Goal: Information Seeking & Learning: Learn about a topic

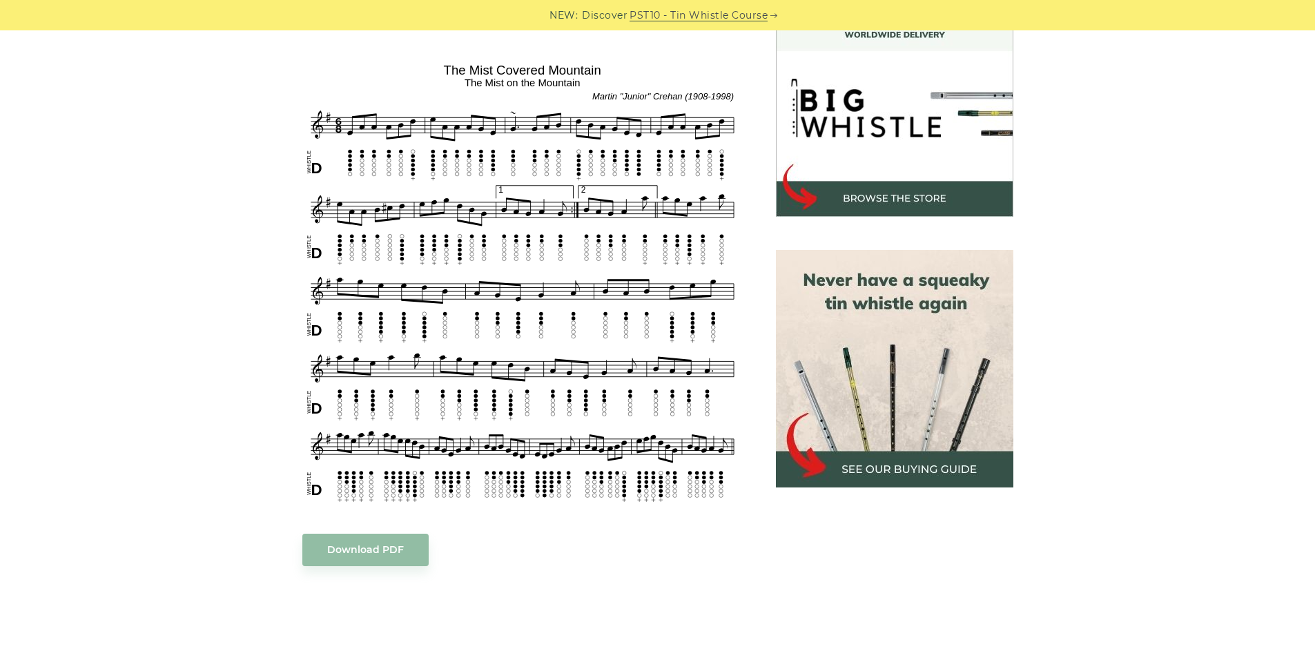
scroll to position [621, 0]
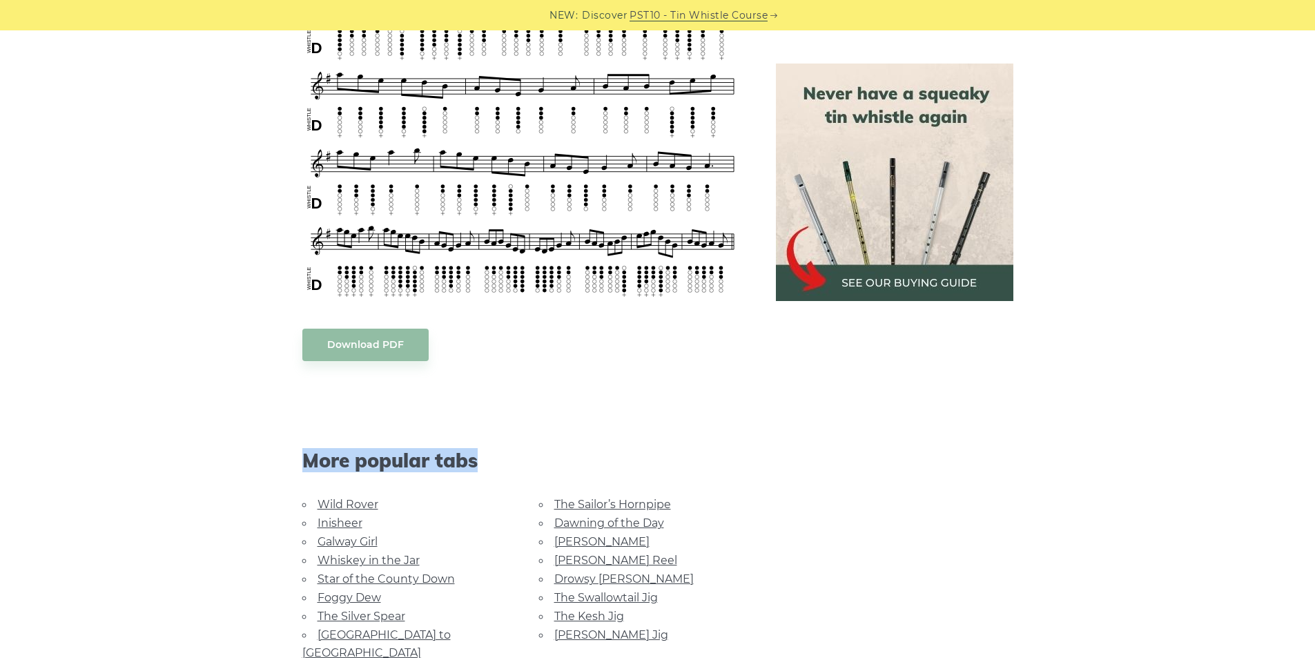
drag, startPoint x: 459, startPoint y: 462, endPoint x: 281, endPoint y: 454, distance: 178.3
click at [281, 454] on div "Sheet music notes and tab to play The Mist Covered Mountain on a tin whistle ([…" at bounding box center [658, 296] width 812 height 1044
drag, startPoint x: 402, startPoint y: 465, endPoint x: 316, endPoint y: 470, distance: 86.4
click at [316, 470] on span "More popular tabs" at bounding box center [522, 460] width 440 height 23
drag, startPoint x: 300, startPoint y: 468, endPoint x: 496, endPoint y: 470, distance: 195.4
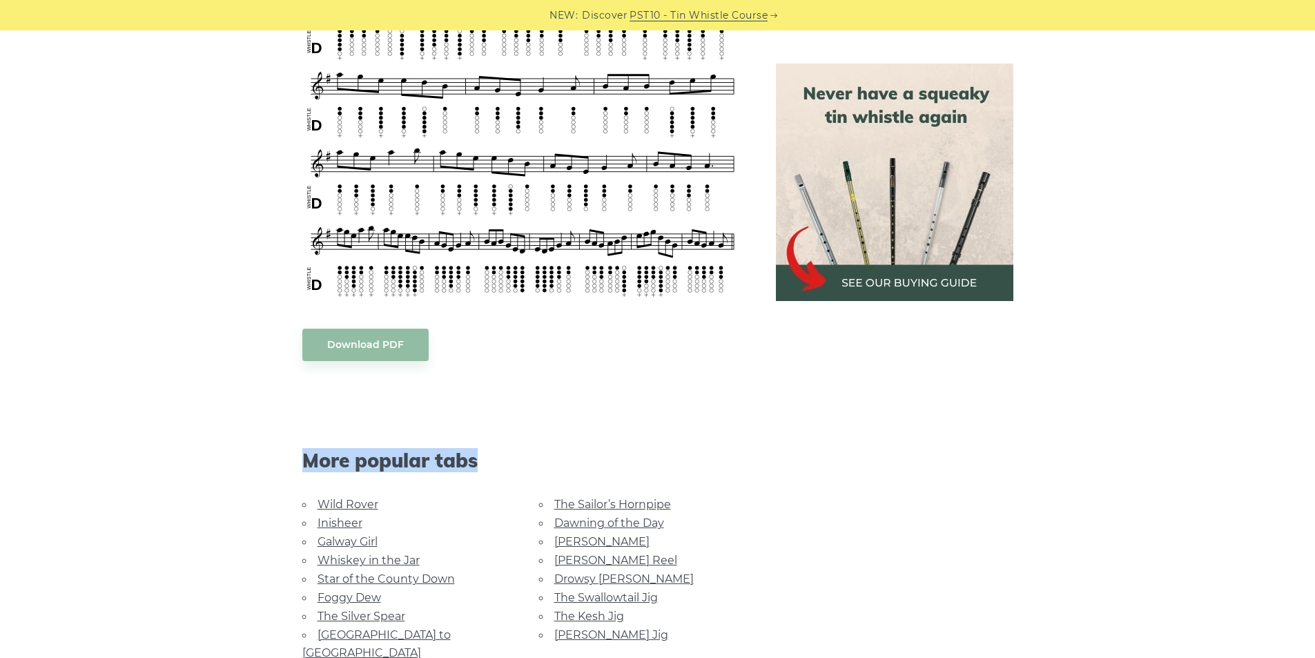
click at [496, 470] on div "More popular tabs" at bounding box center [523, 442] width 474 height 106
drag, startPoint x: 433, startPoint y: 467, endPoint x: 409, endPoint y: 465, distance: 24.3
click at [409, 465] on span "More popular tabs" at bounding box center [522, 460] width 440 height 23
click at [301, 465] on div "More popular tabs" at bounding box center [523, 442] width 474 height 106
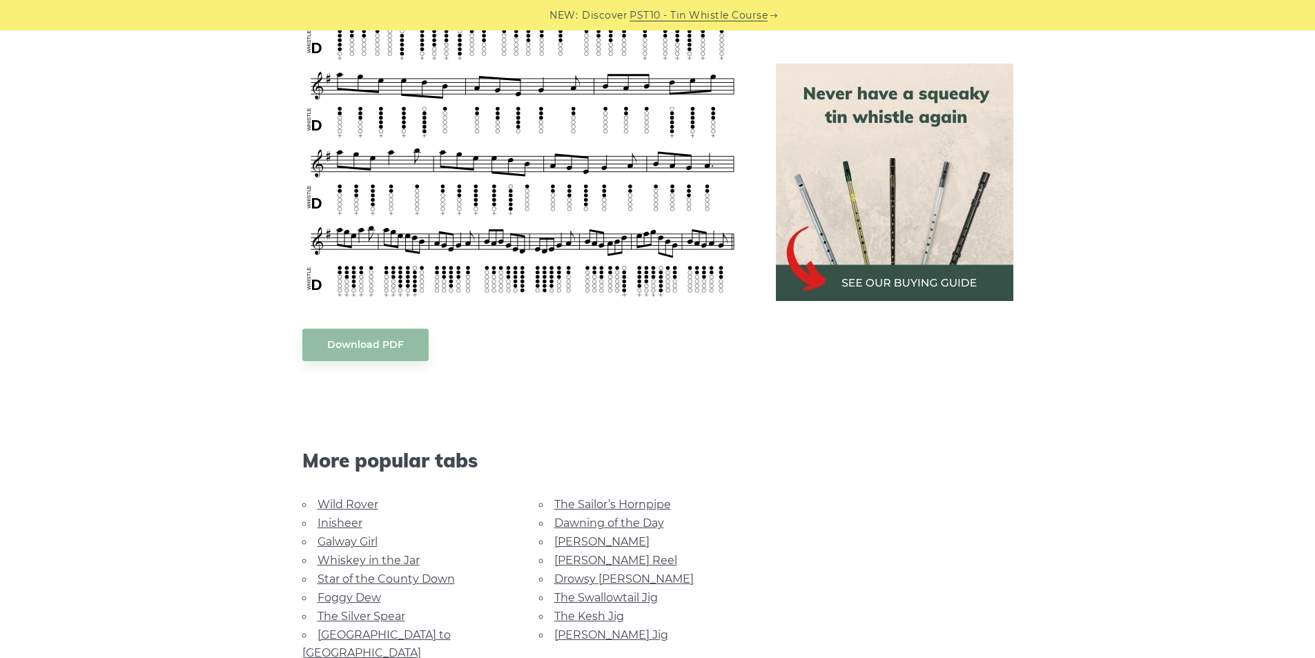
click at [315, 463] on span "More popular tabs" at bounding box center [522, 460] width 440 height 23
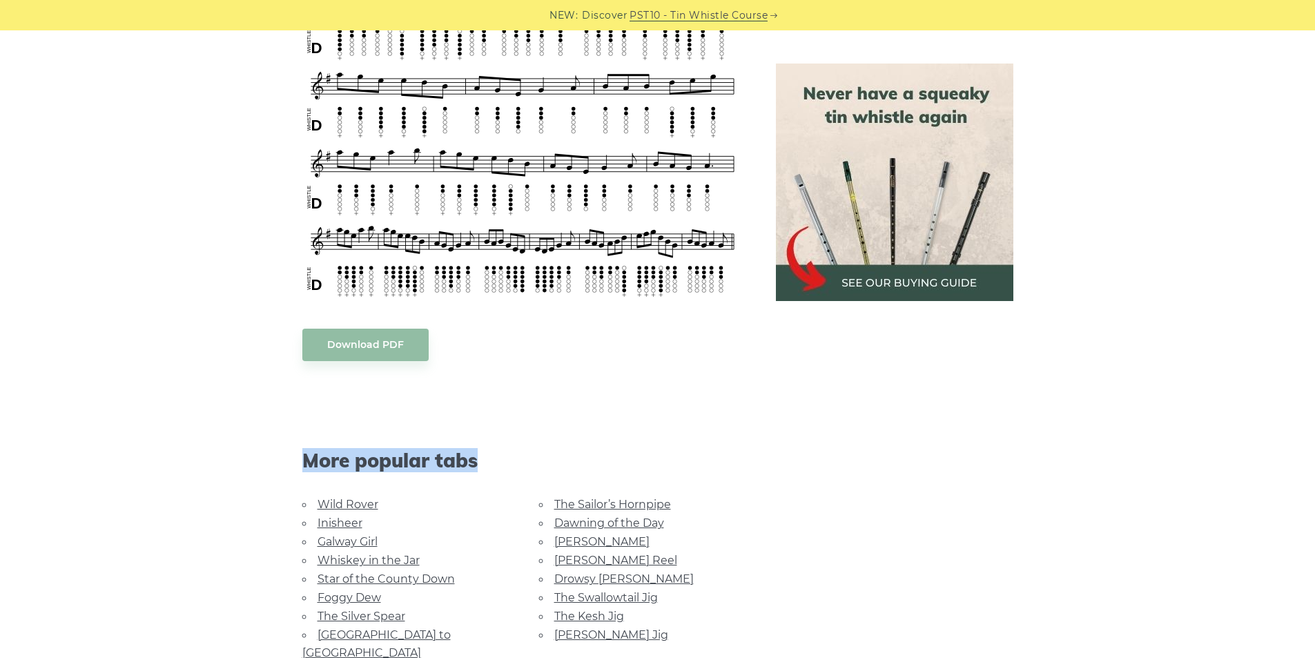
click at [315, 463] on span "More popular tabs" at bounding box center [522, 460] width 440 height 23
drag, startPoint x: 315, startPoint y: 463, endPoint x: 718, endPoint y: 435, distance: 404.1
click at [718, 435] on div "More popular tabs" at bounding box center [523, 442] width 474 height 106
